Goal: Navigation & Orientation: Find specific page/section

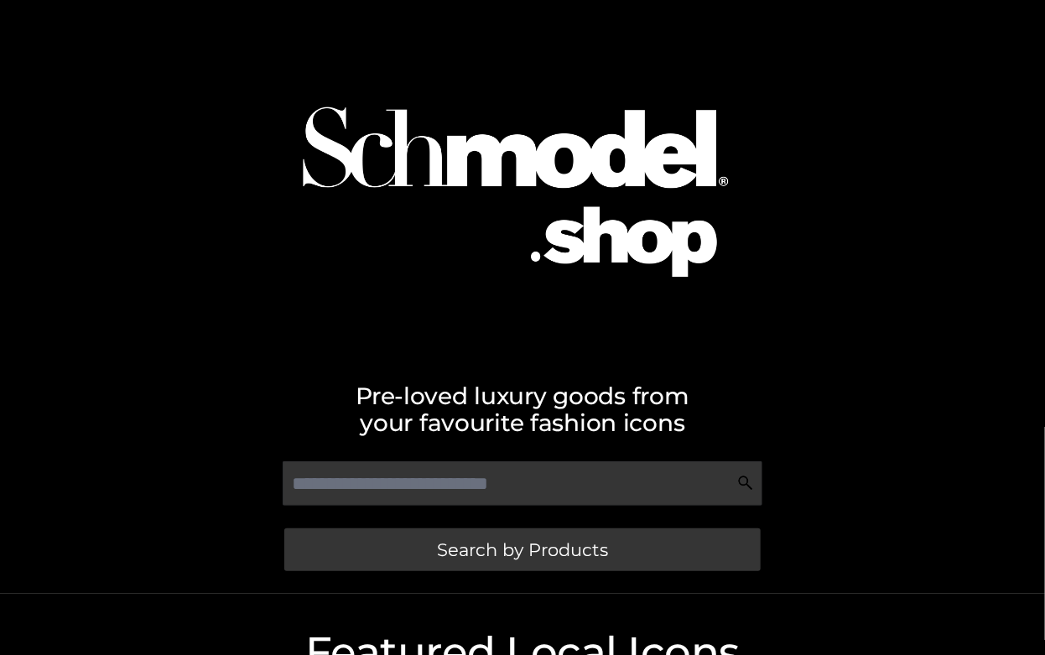
click at [583, 129] on img at bounding box center [523, 176] width 526 height 337
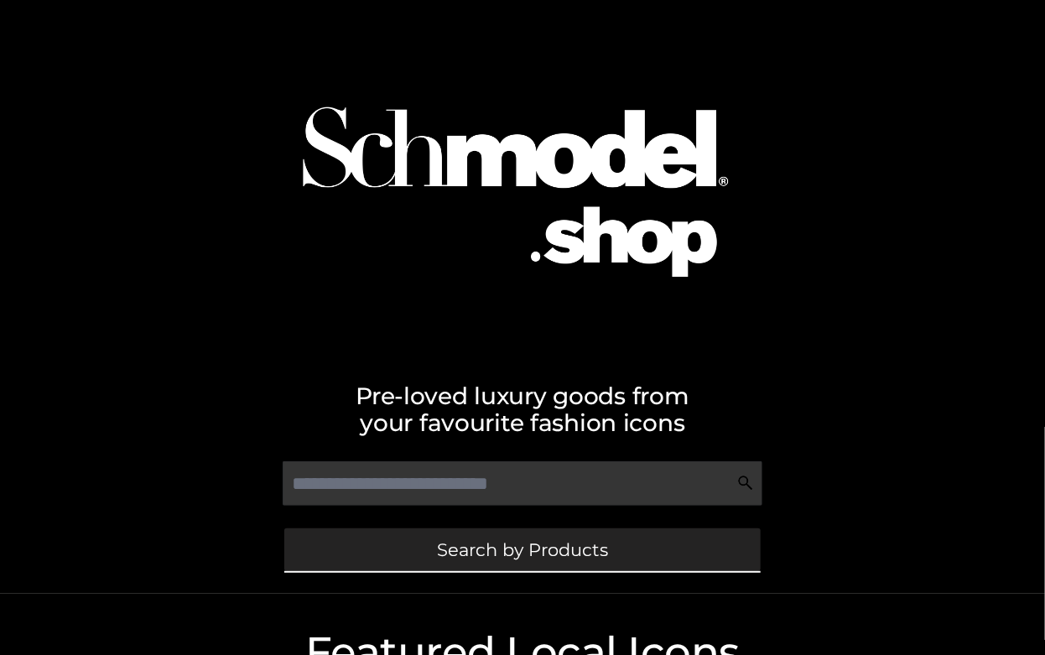
click at [570, 545] on span "Search by Products" at bounding box center [522, 550] width 171 height 18
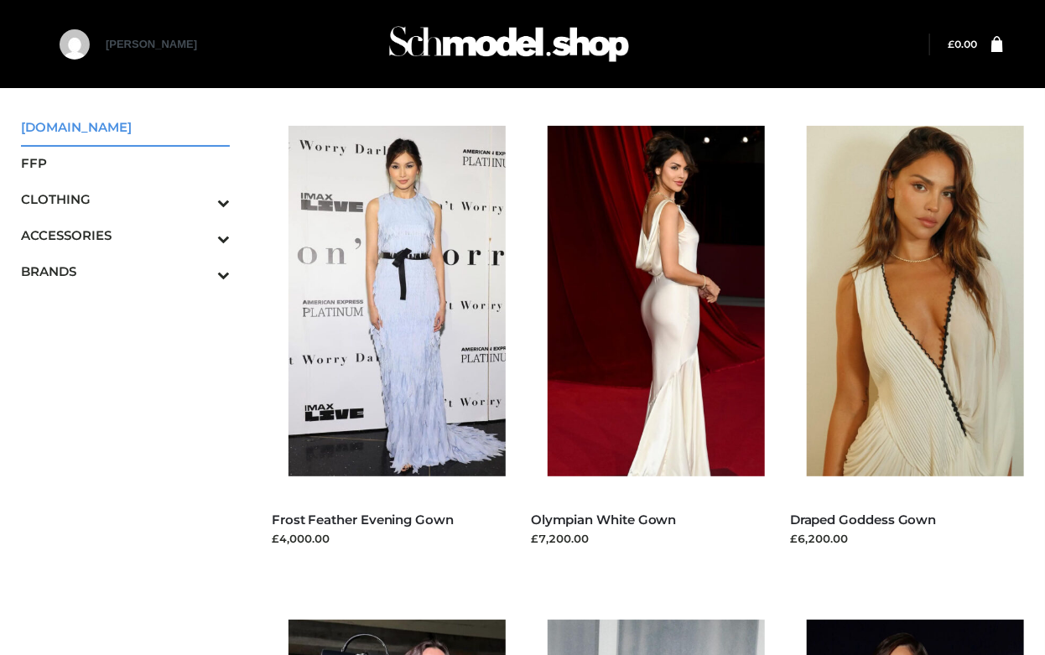
click at [43, 128] on span "SCHMODEL.UK" at bounding box center [125, 126] width 209 height 19
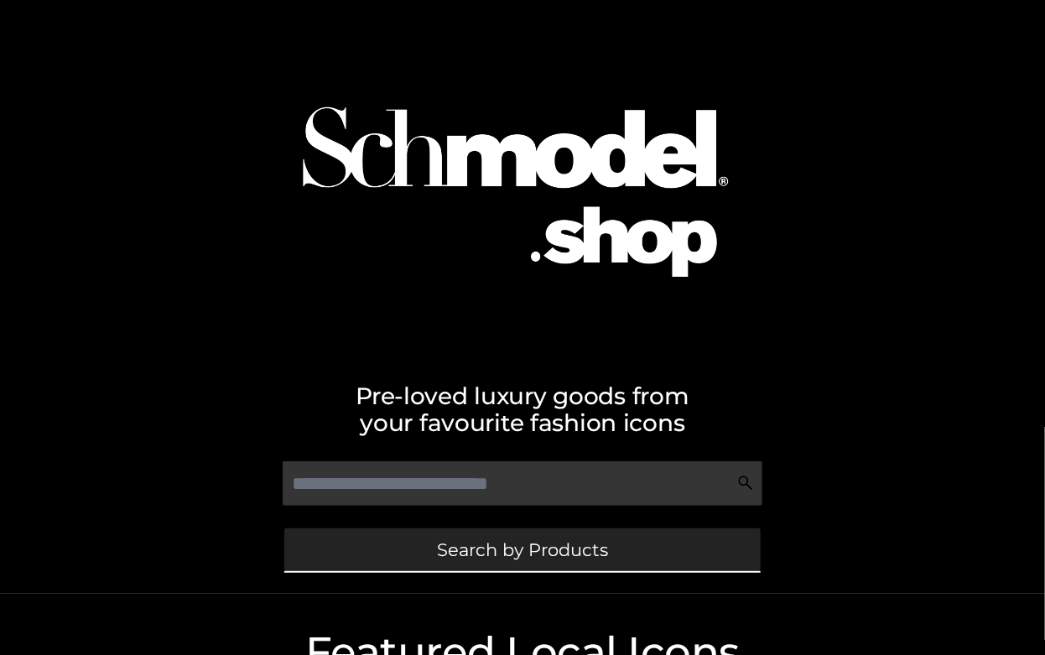
click at [539, 551] on span "Search by Products" at bounding box center [522, 550] width 171 height 18
